Goal: Task Accomplishment & Management: Manage account settings

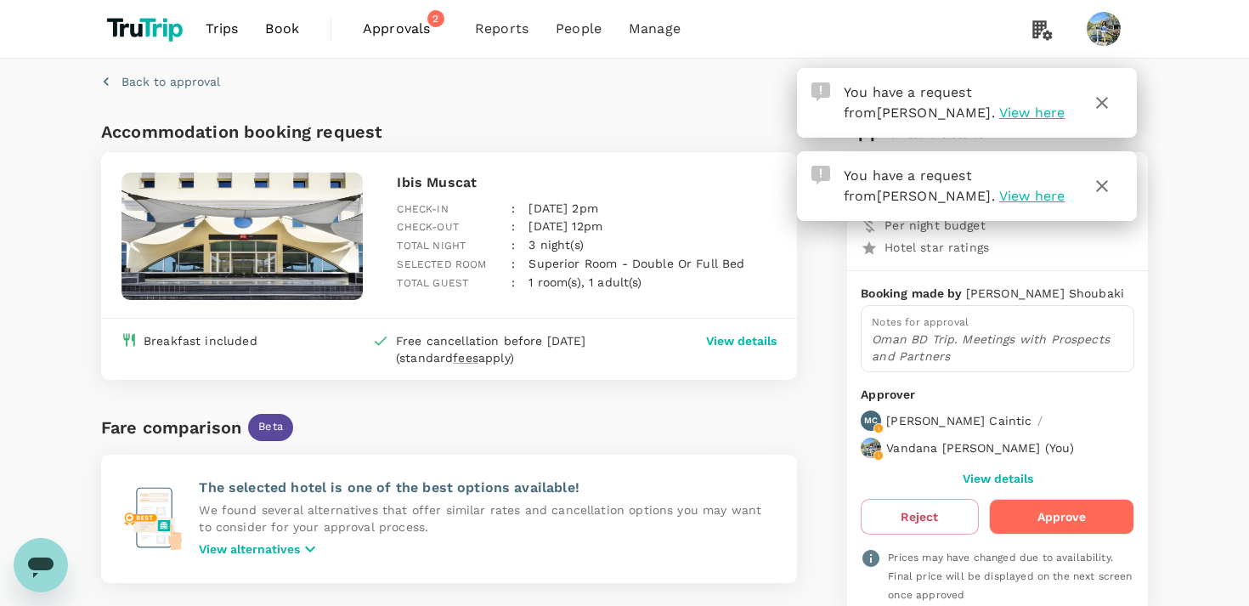
click at [1049, 514] on button "Approve" at bounding box center [1061, 517] width 145 height 36
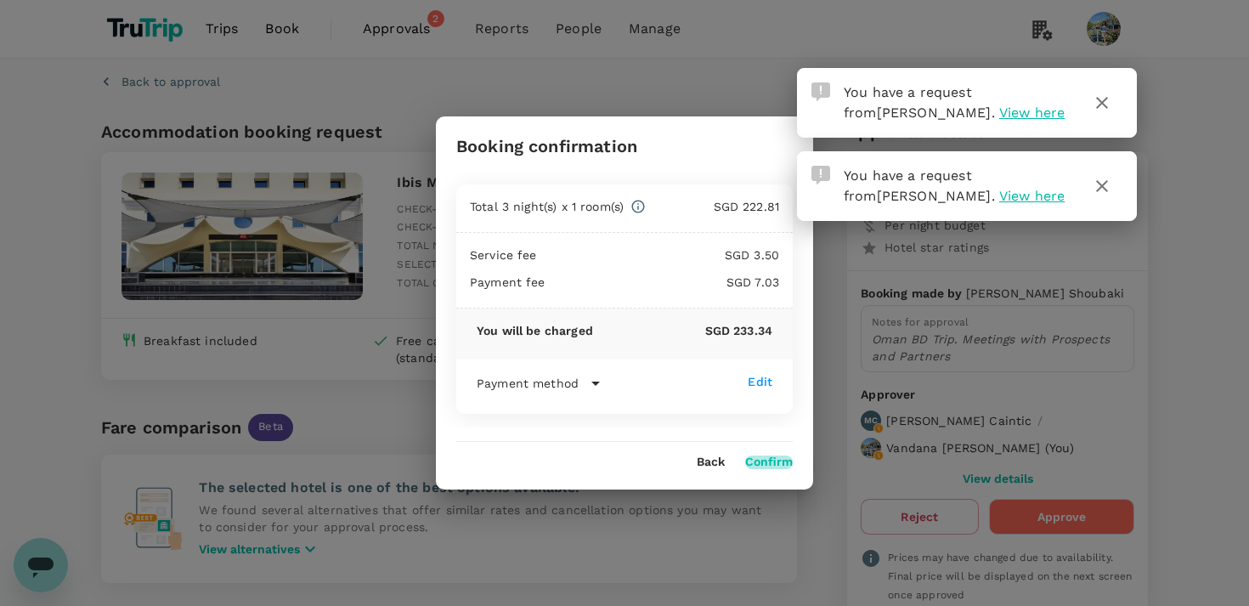
click at [776, 461] on button "Confirm" at bounding box center [769, 463] width 48 height 14
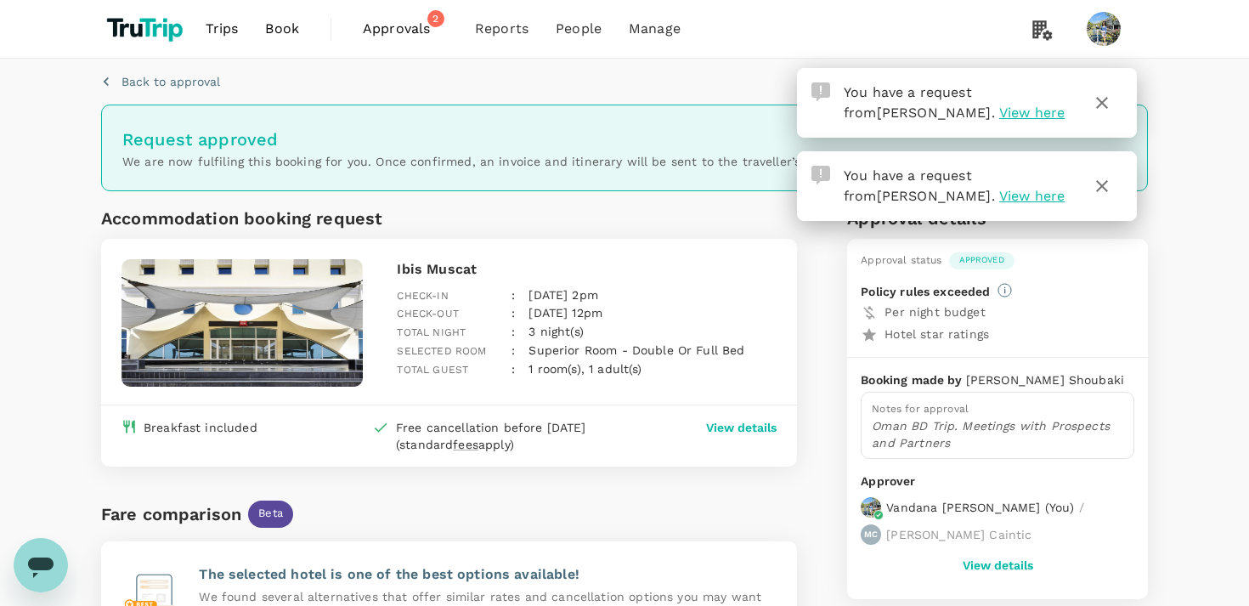
click at [399, 25] on span "Approvals" at bounding box center [405, 29] width 85 height 20
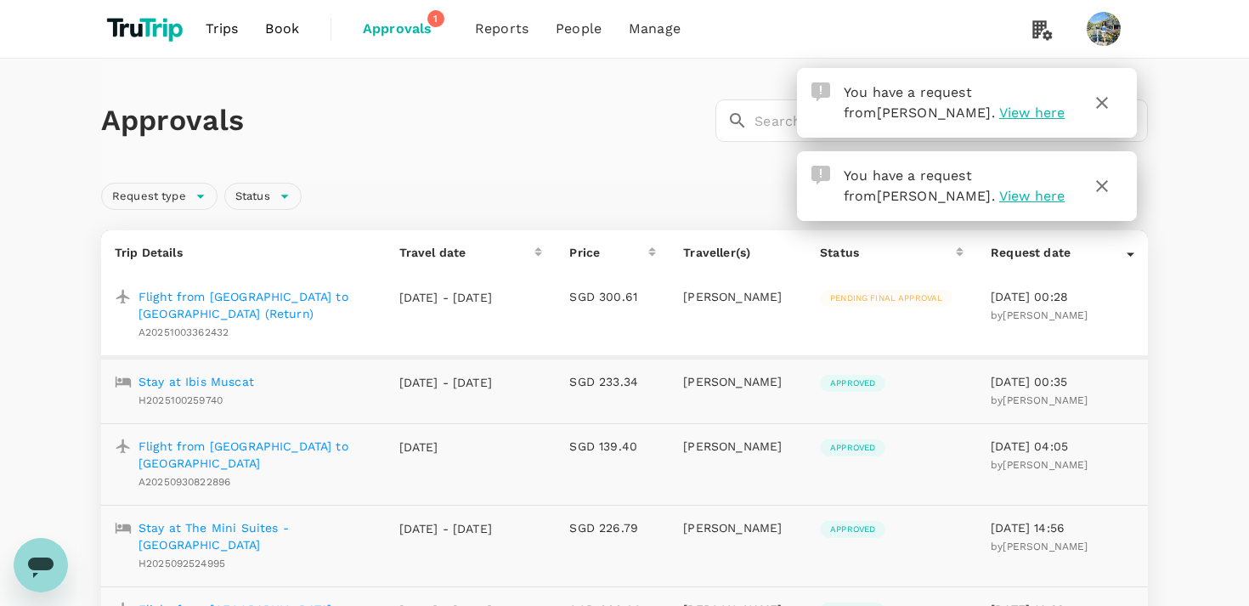
click at [1105, 104] on icon "button" at bounding box center [1102, 103] width 20 height 20
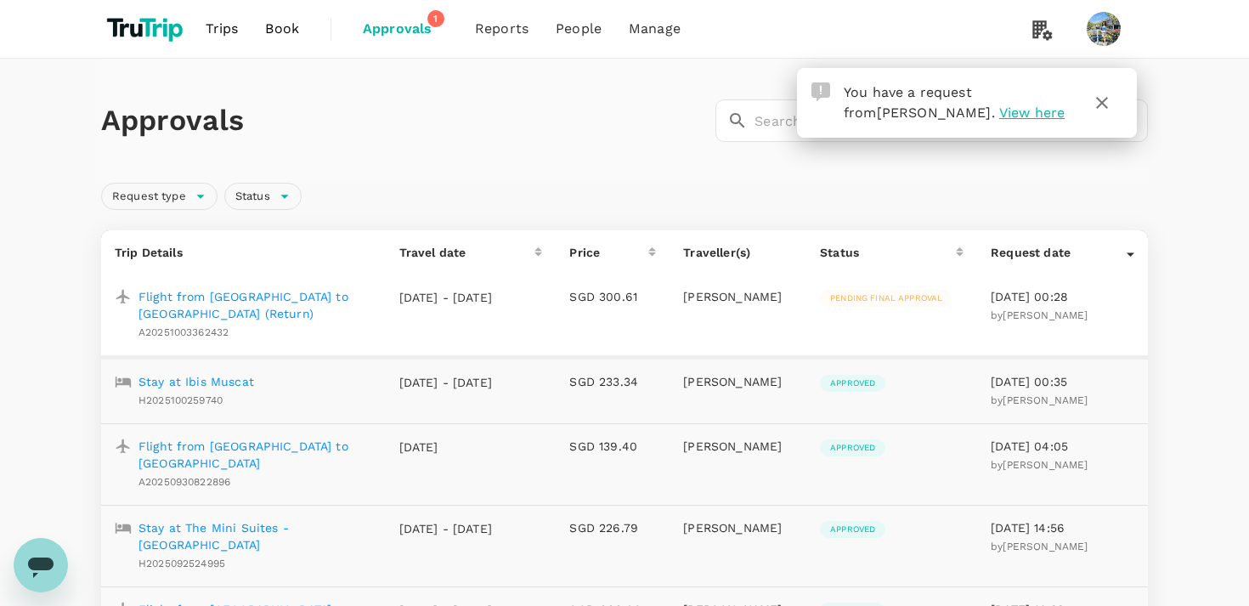
click at [1105, 188] on div "Request type Status" at bounding box center [621, 193] width 1054 height 34
click at [310, 303] on p "Flight from [GEOGRAPHIC_DATA] to [GEOGRAPHIC_DATA] (Return)" at bounding box center [256, 305] width 234 height 34
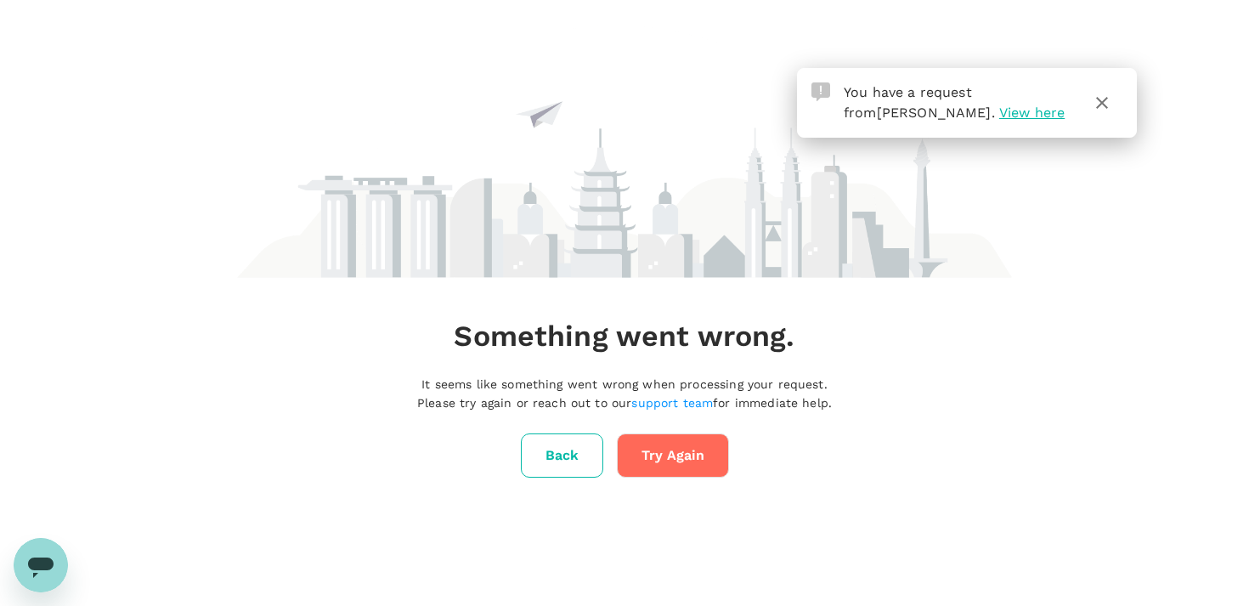
click at [665, 457] on button "Try Again" at bounding box center [673, 455] width 112 height 44
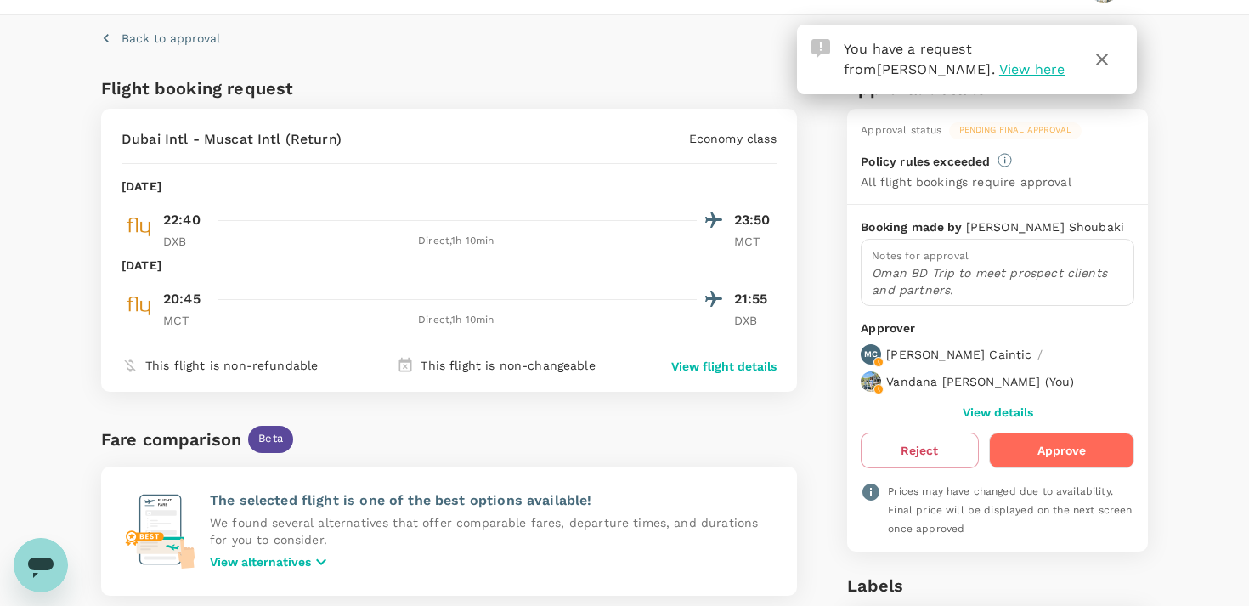
scroll to position [118, 0]
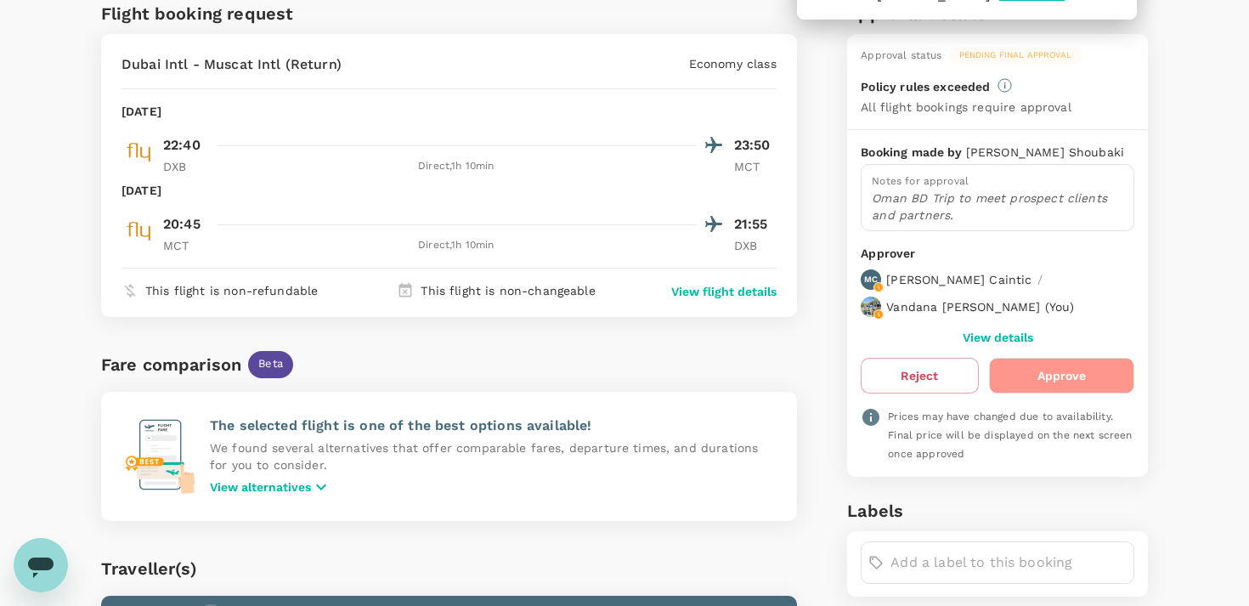
click at [1075, 372] on button "Approve" at bounding box center [1061, 376] width 145 height 36
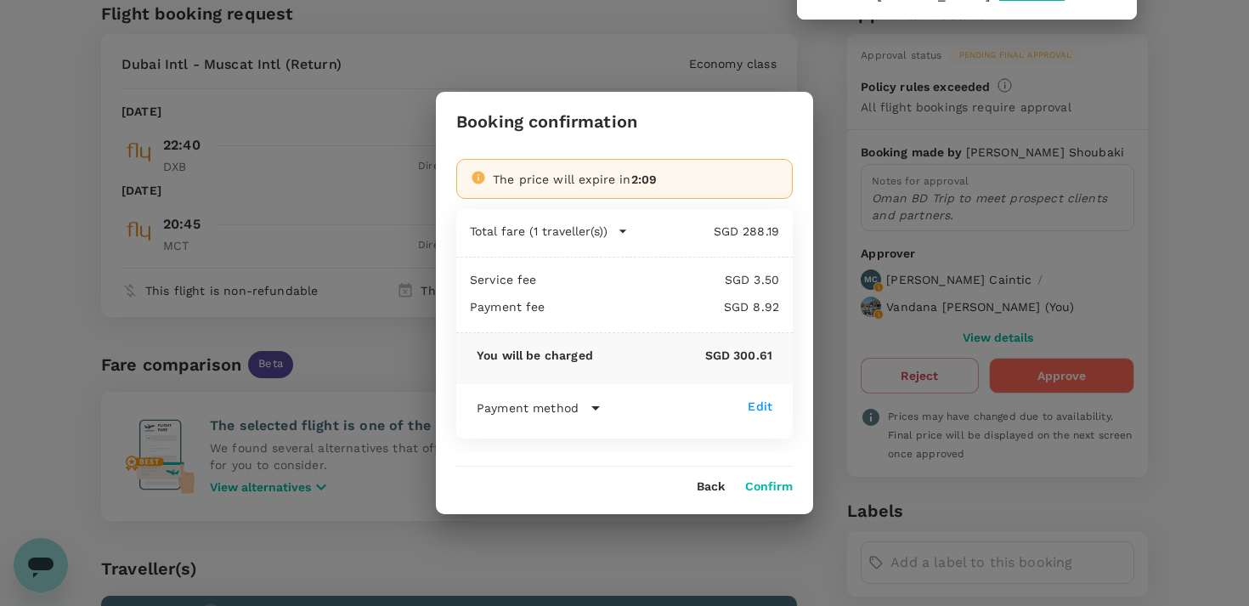
click at [766, 488] on button "Confirm" at bounding box center [769, 487] width 48 height 14
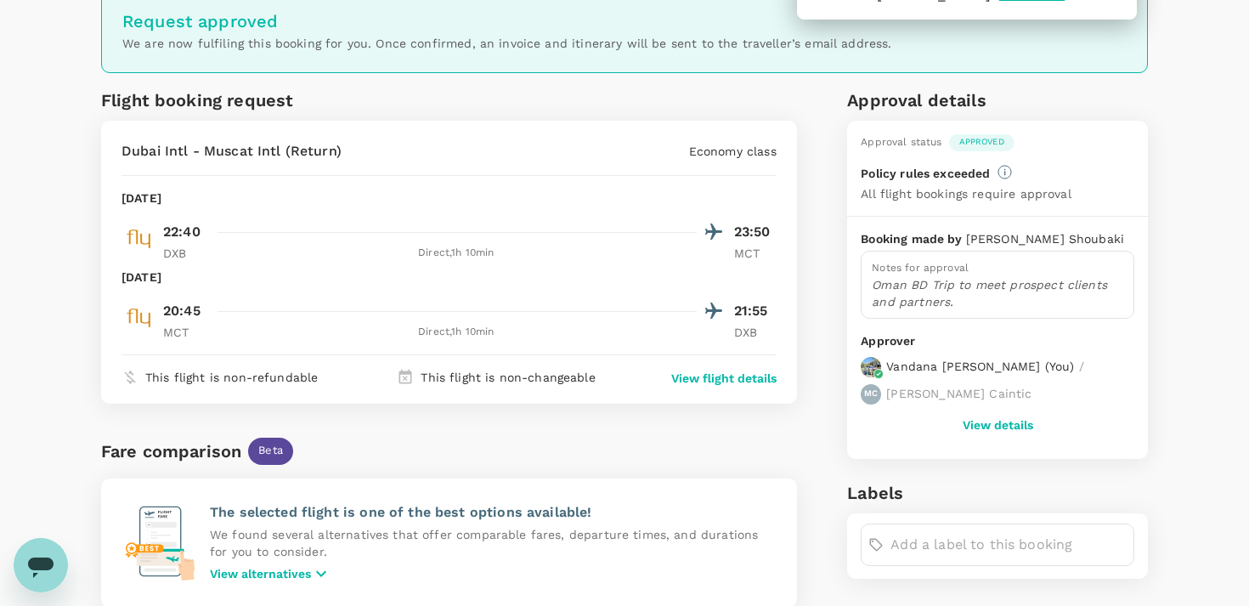
scroll to position [0, 0]
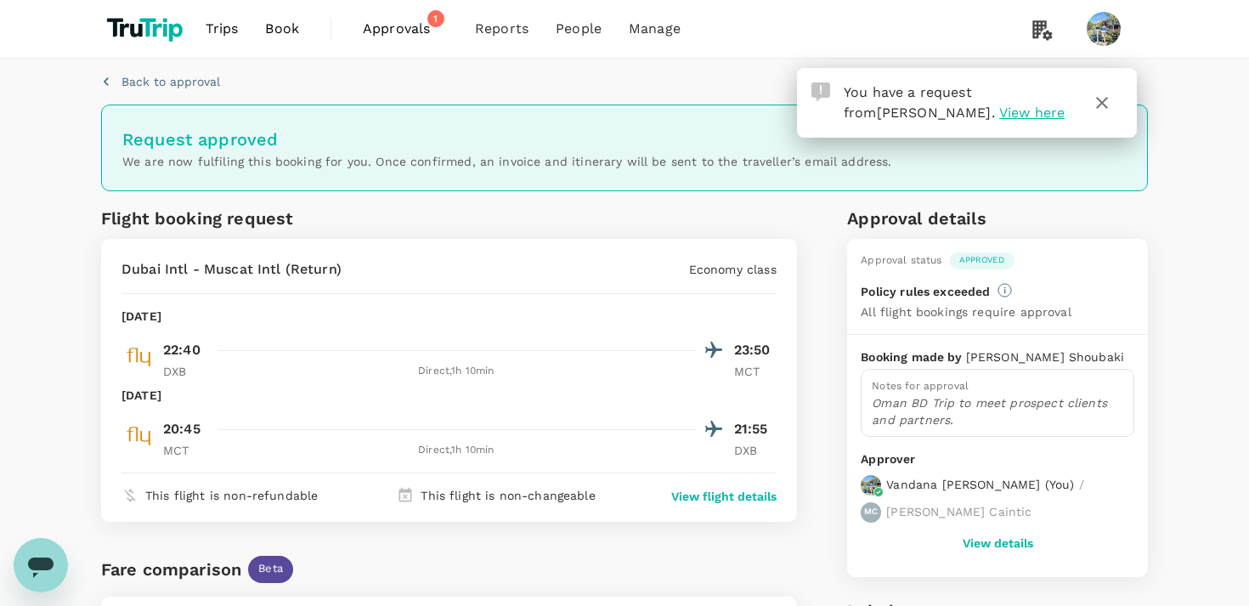
click at [401, 24] on span "Approvals" at bounding box center [405, 29] width 85 height 20
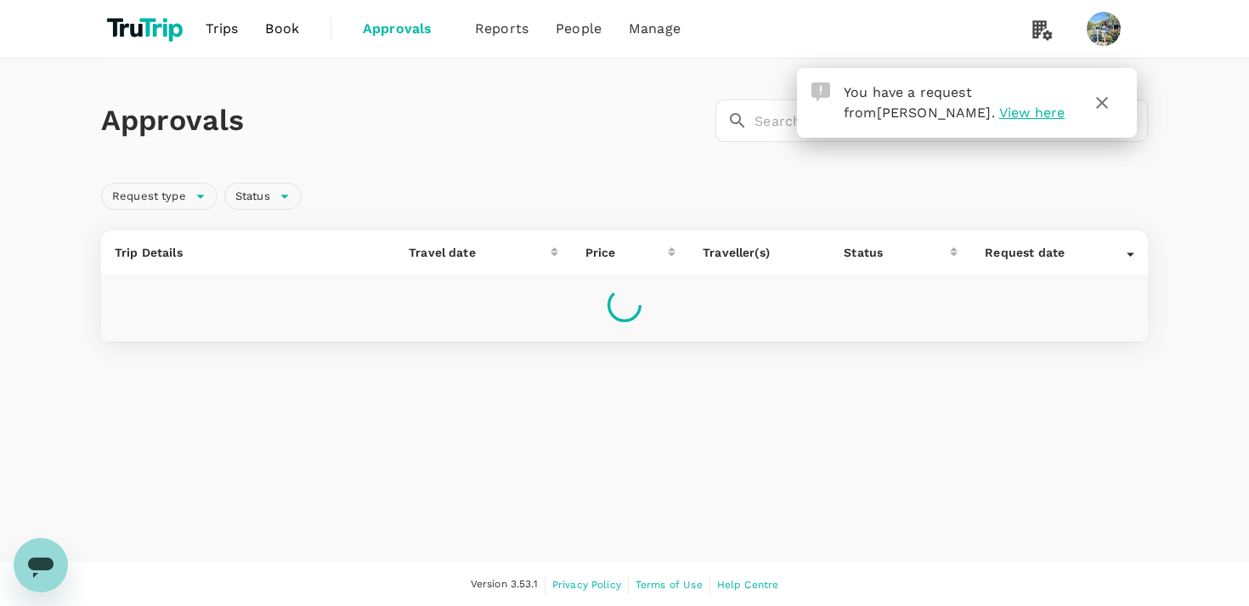
click at [1103, 105] on icon "button" at bounding box center [1102, 103] width 20 height 20
